Goal: Task Accomplishment & Management: Manage account settings

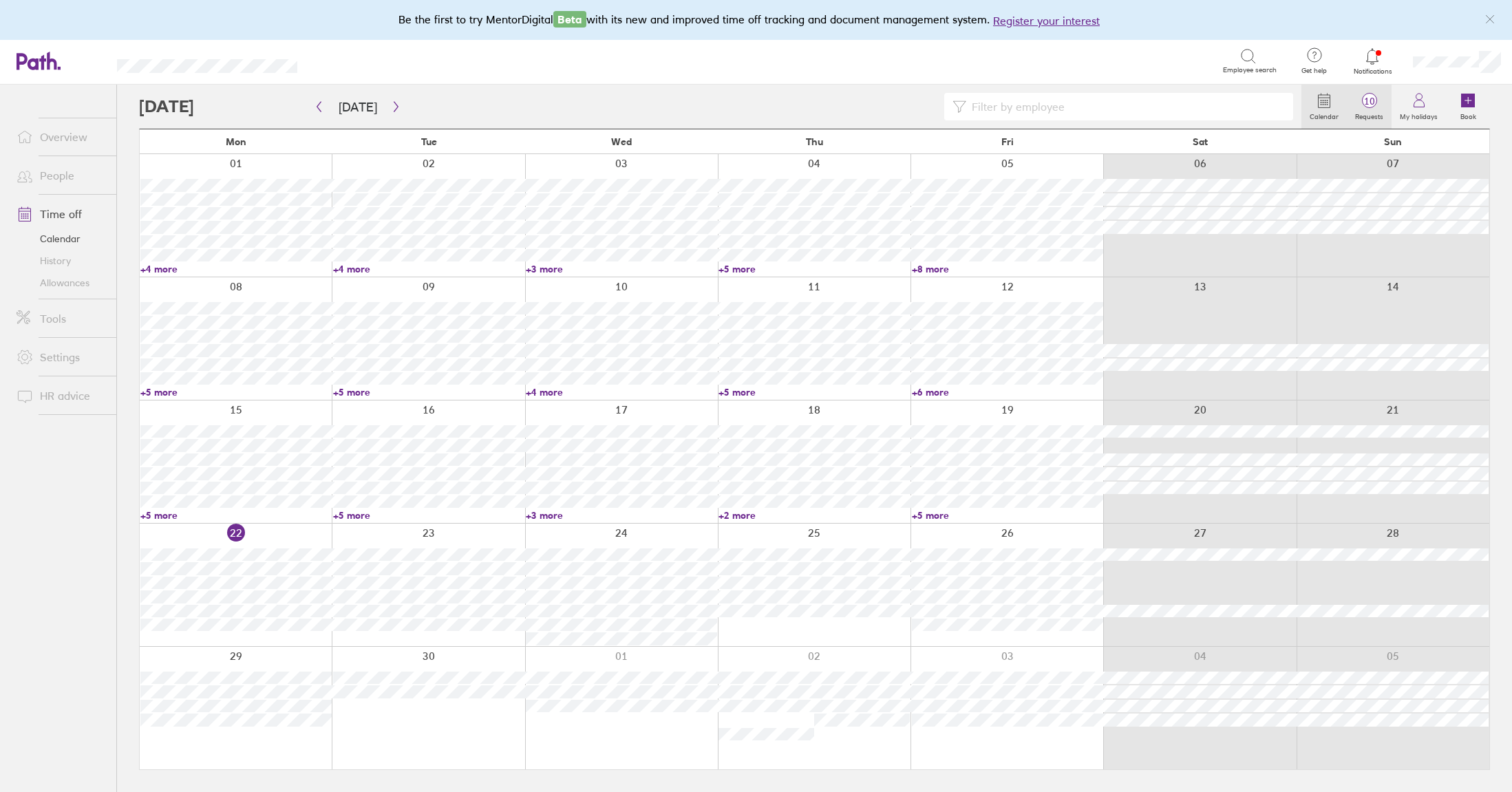
click at [1376, 107] on icon at bounding box center [1369, 101] width 17 height 17
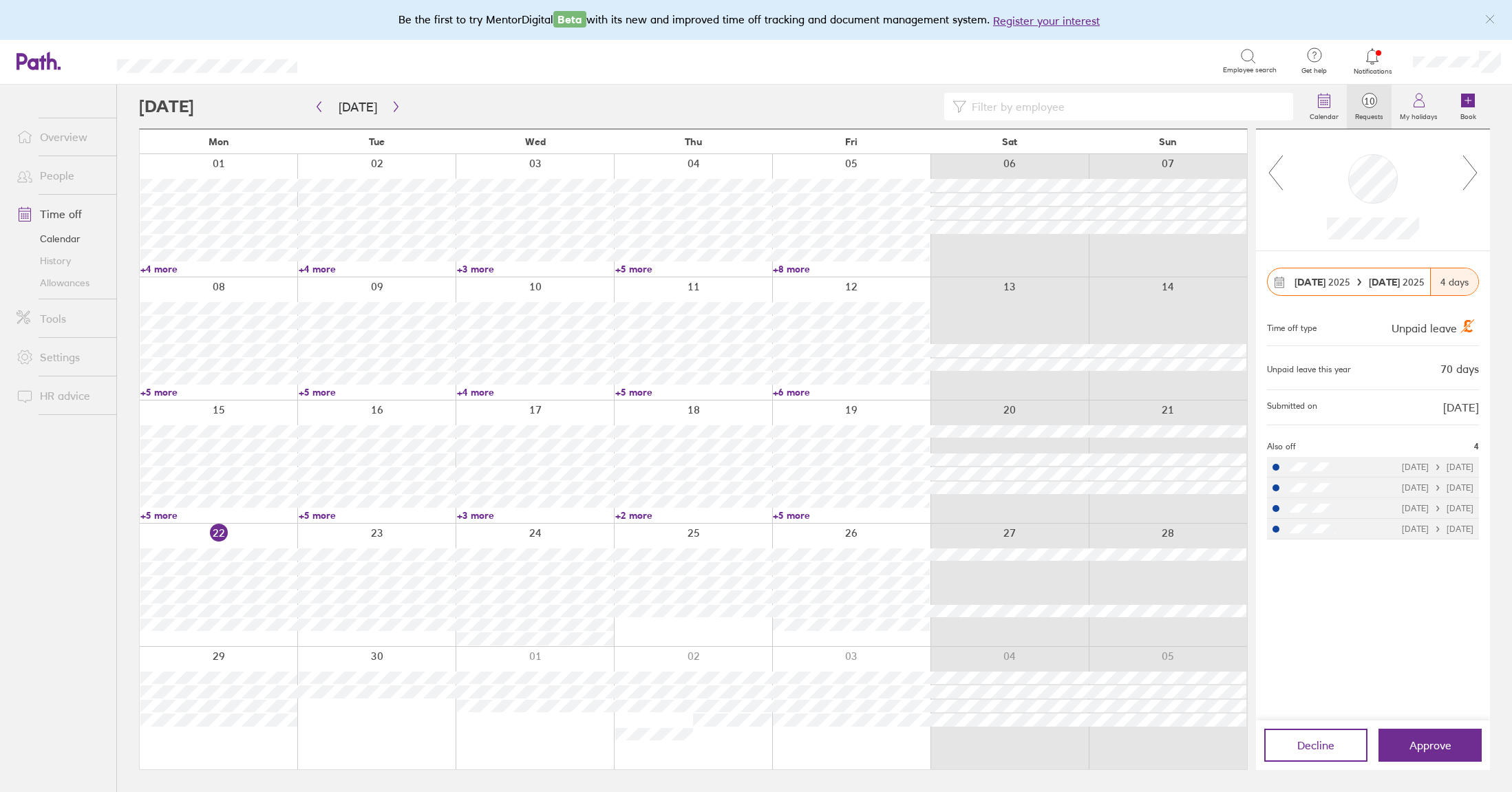
click at [1472, 177] on icon at bounding box center [1470, 172] width 14 height 34
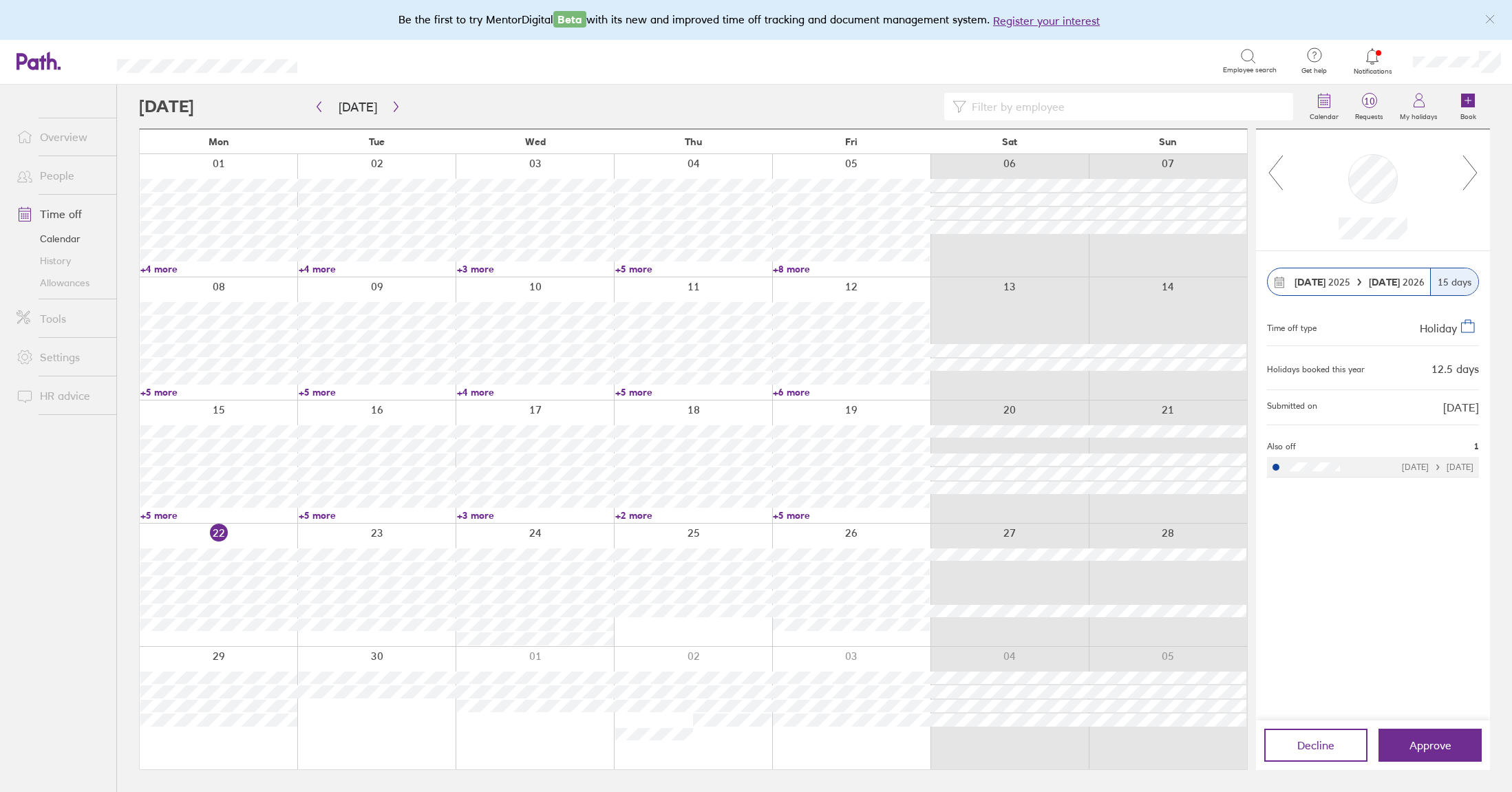
click at [1472, 177] on icon at bounding box center [1470, 172] width 14 height 34
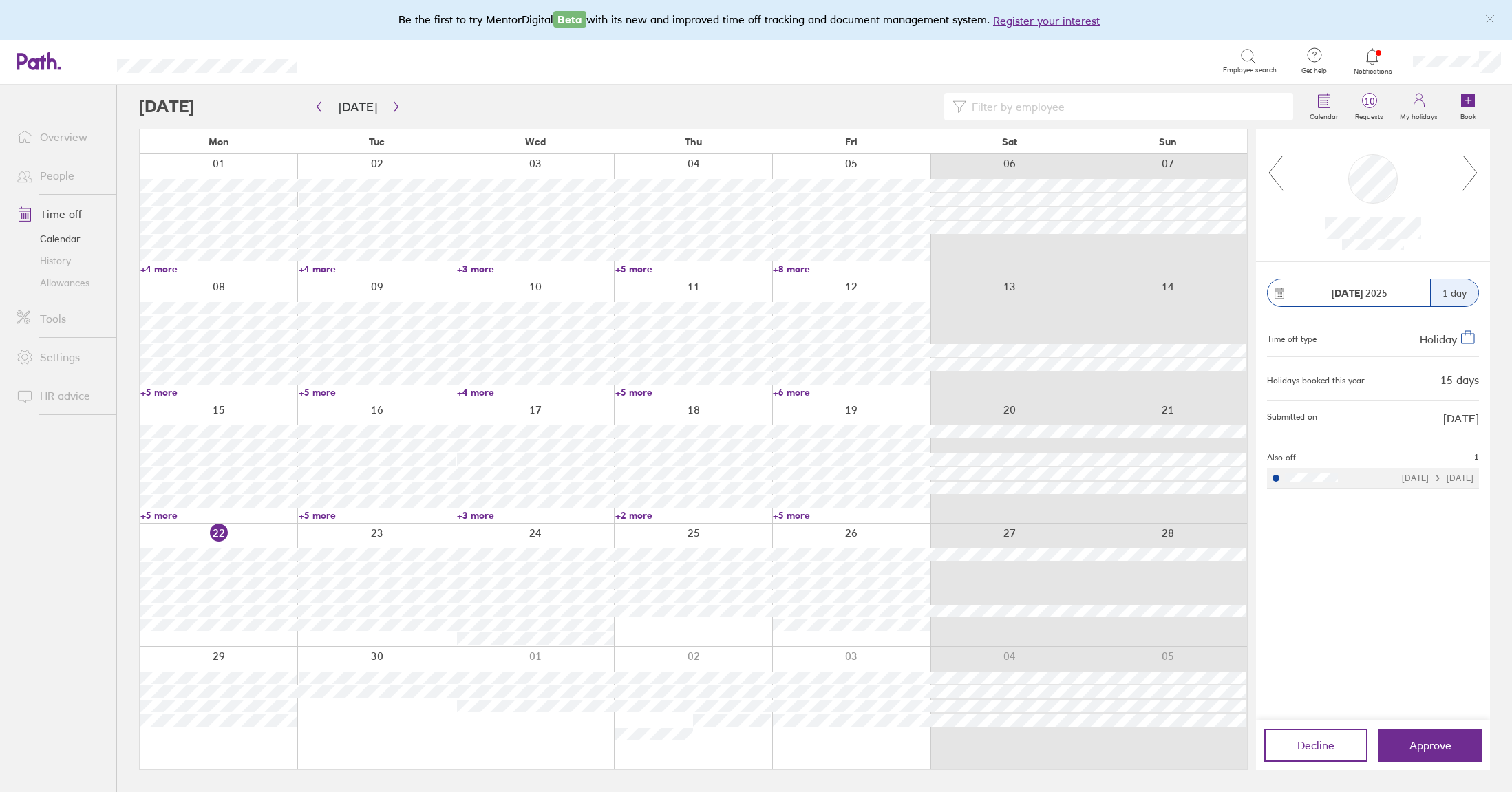
click at [1472, 177] on icon at bounding box center [1470, 172] width 14 height 34
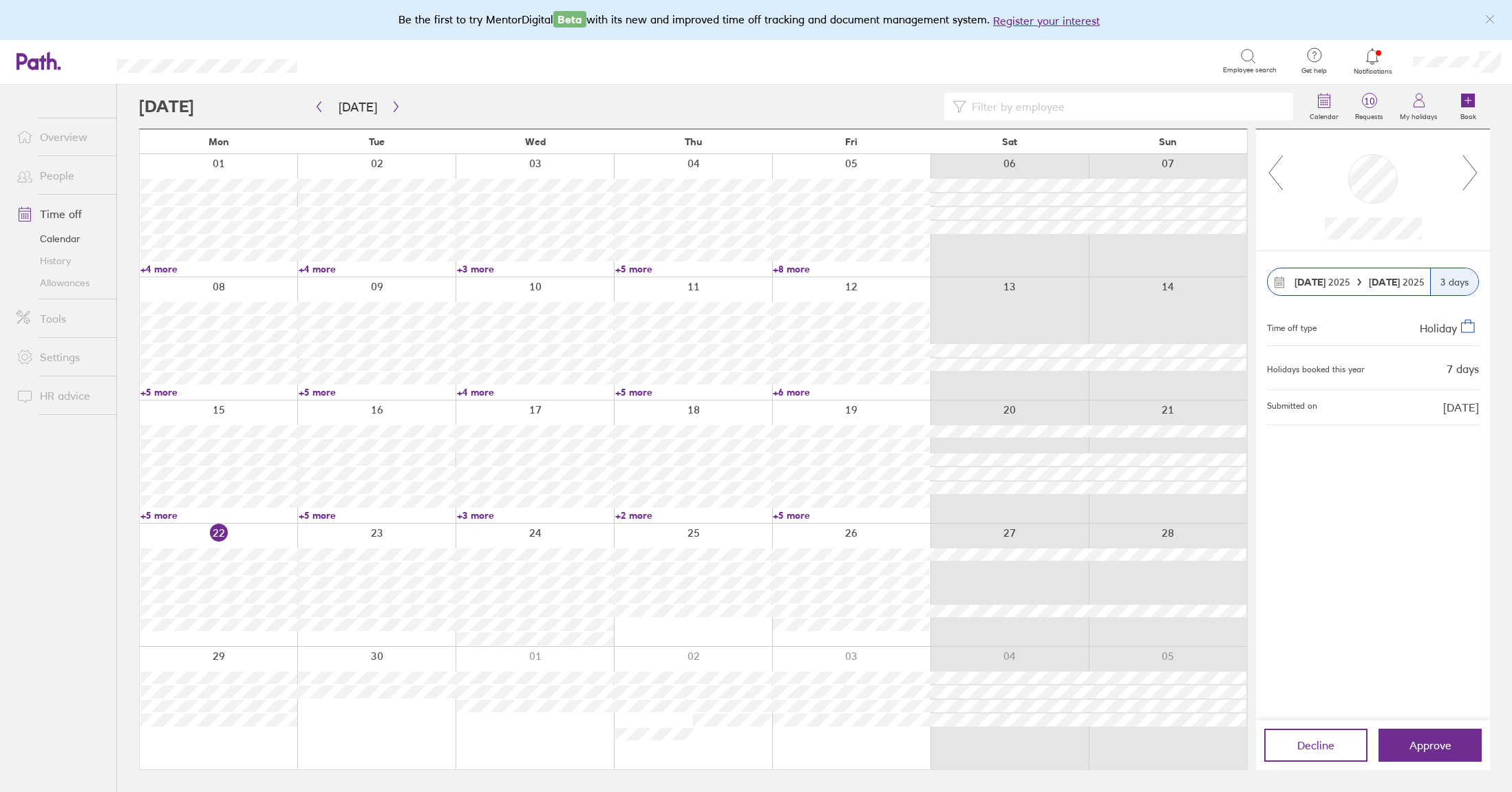
click at [1277, 187] on icon at bounding box center [1275, 173] width 17 height 37
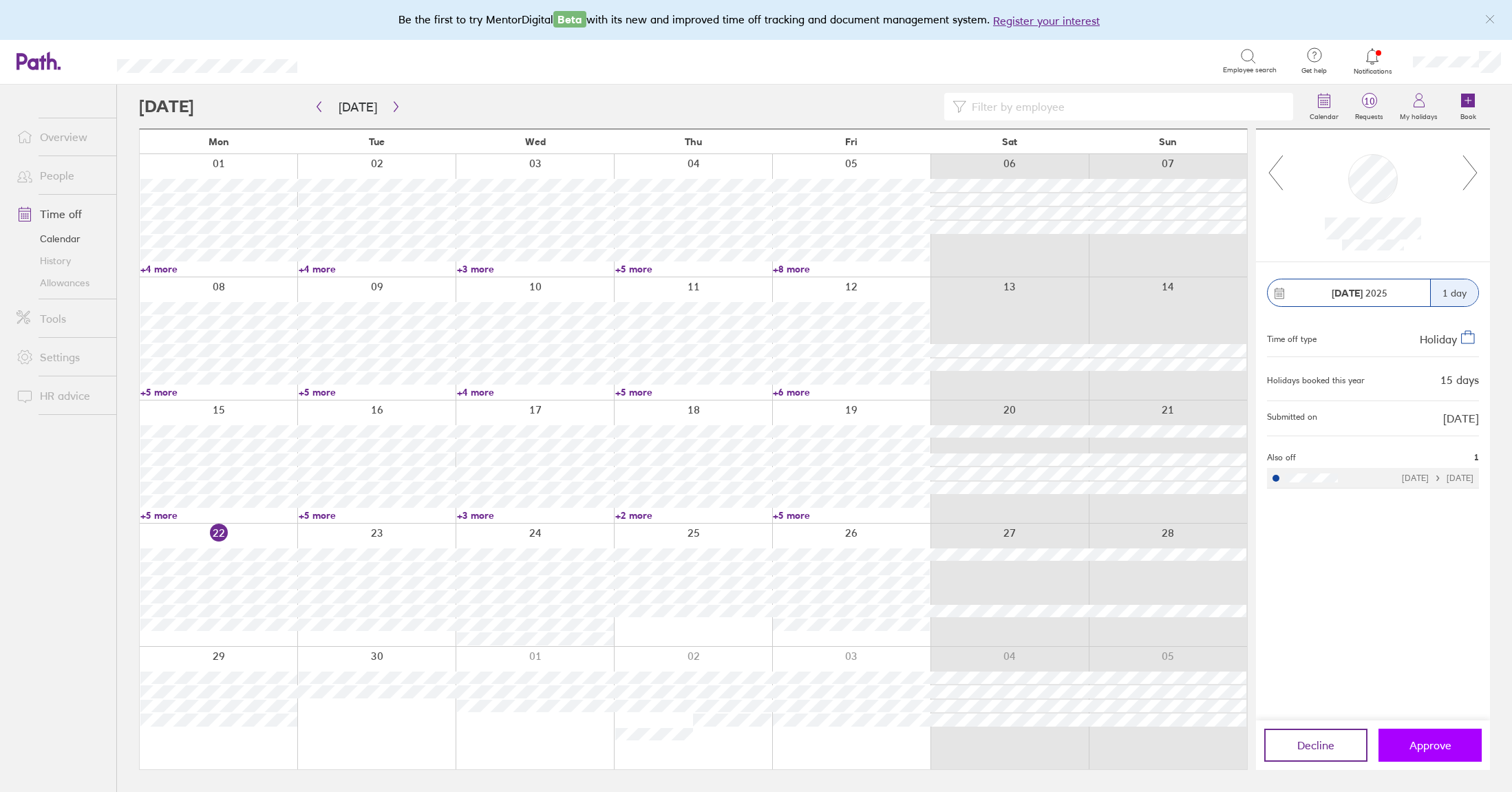
click at [1451, 745] on span "Approve" at bounding box center [1430, 745] width 42 height 13
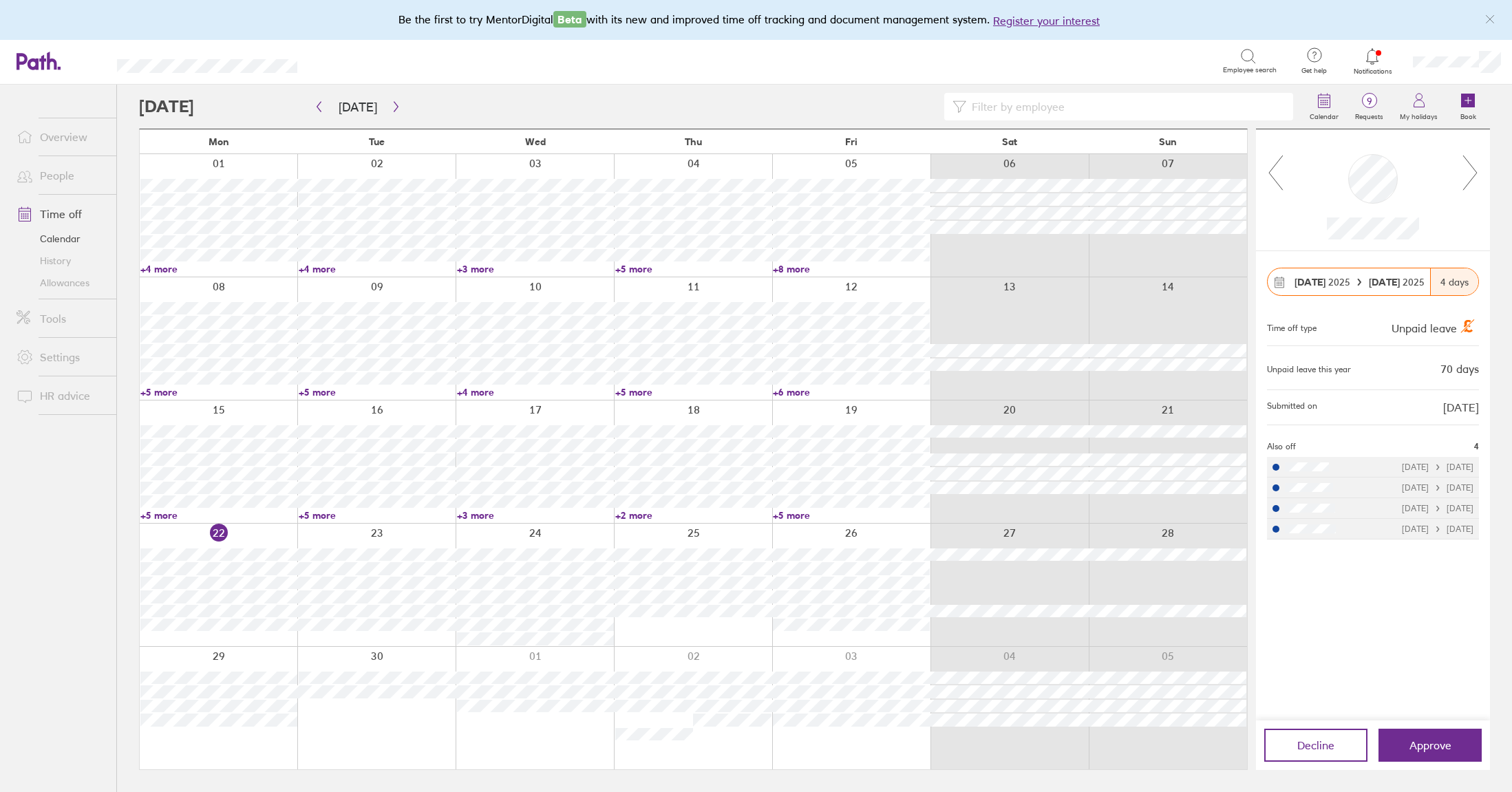
click at [1470, 166] on icon at bounding box center [1470, 173] width 17 height 37
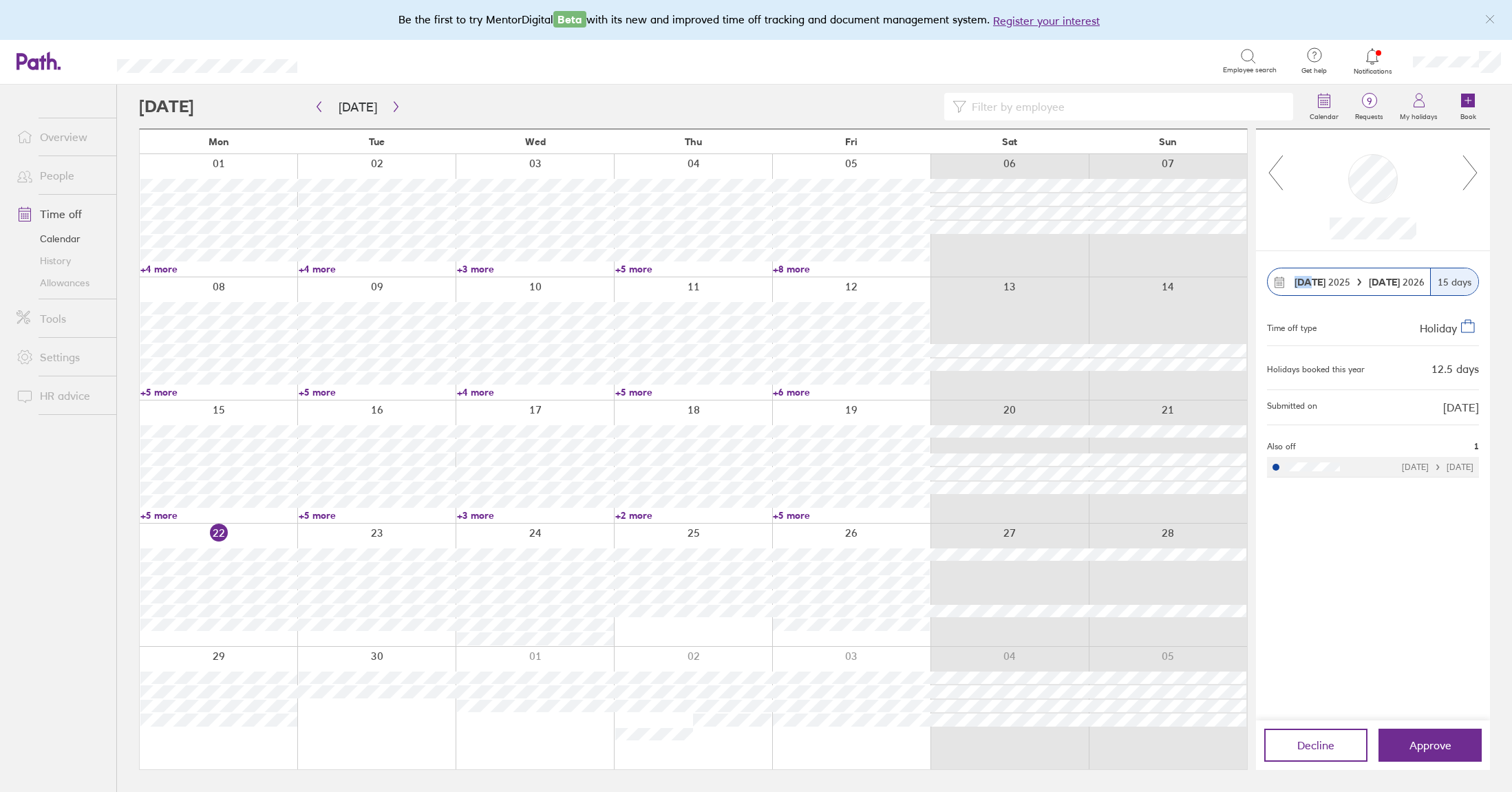
click at [1470, 166] on icon at bounding box center [1470, 173] width 17 height 37
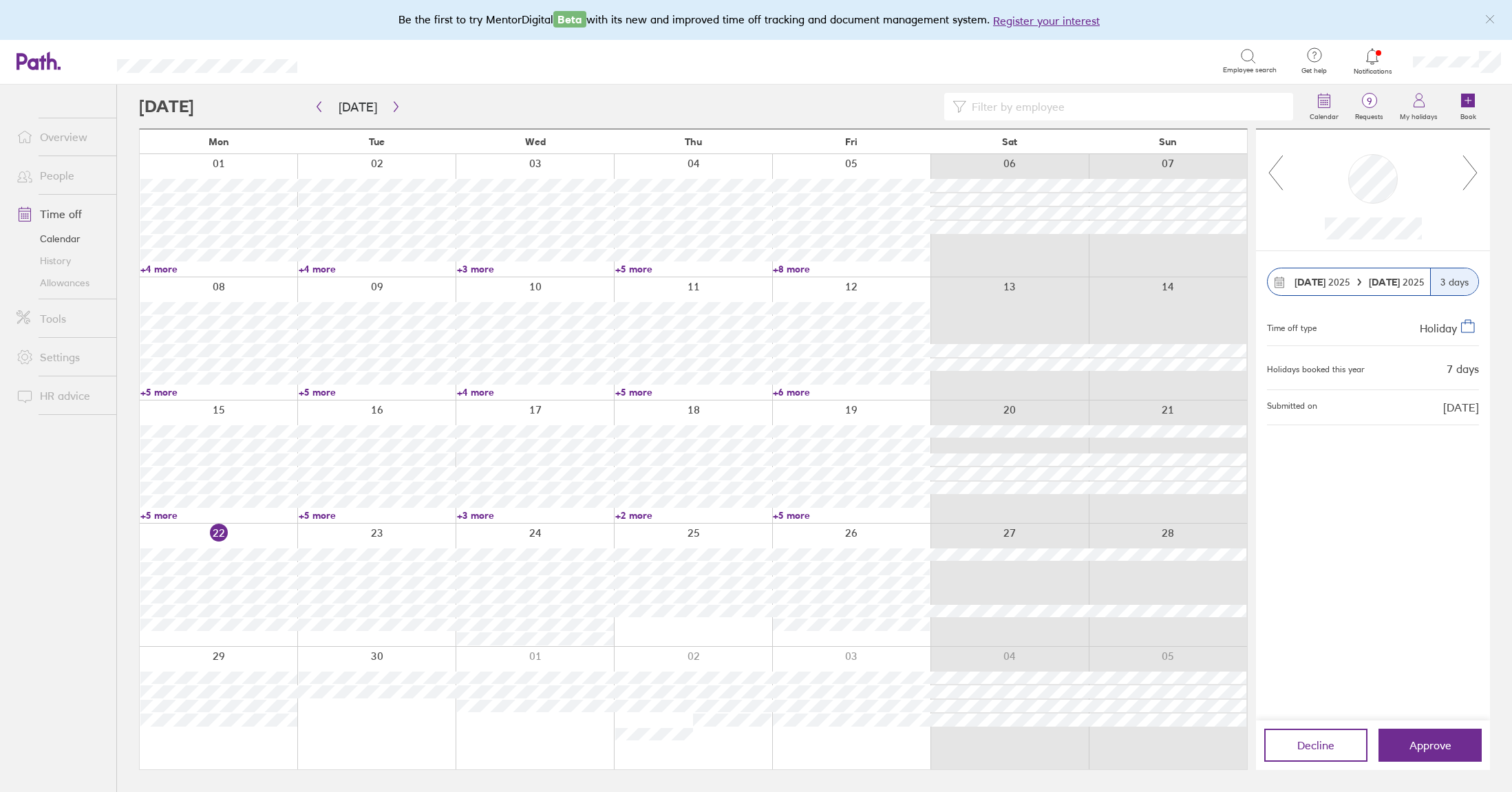
click at [1470, 166] on icon at bounding box center [1470, 173] width 17 height 37
